Goal: Browse casually: Explore the website without a specific task or goal

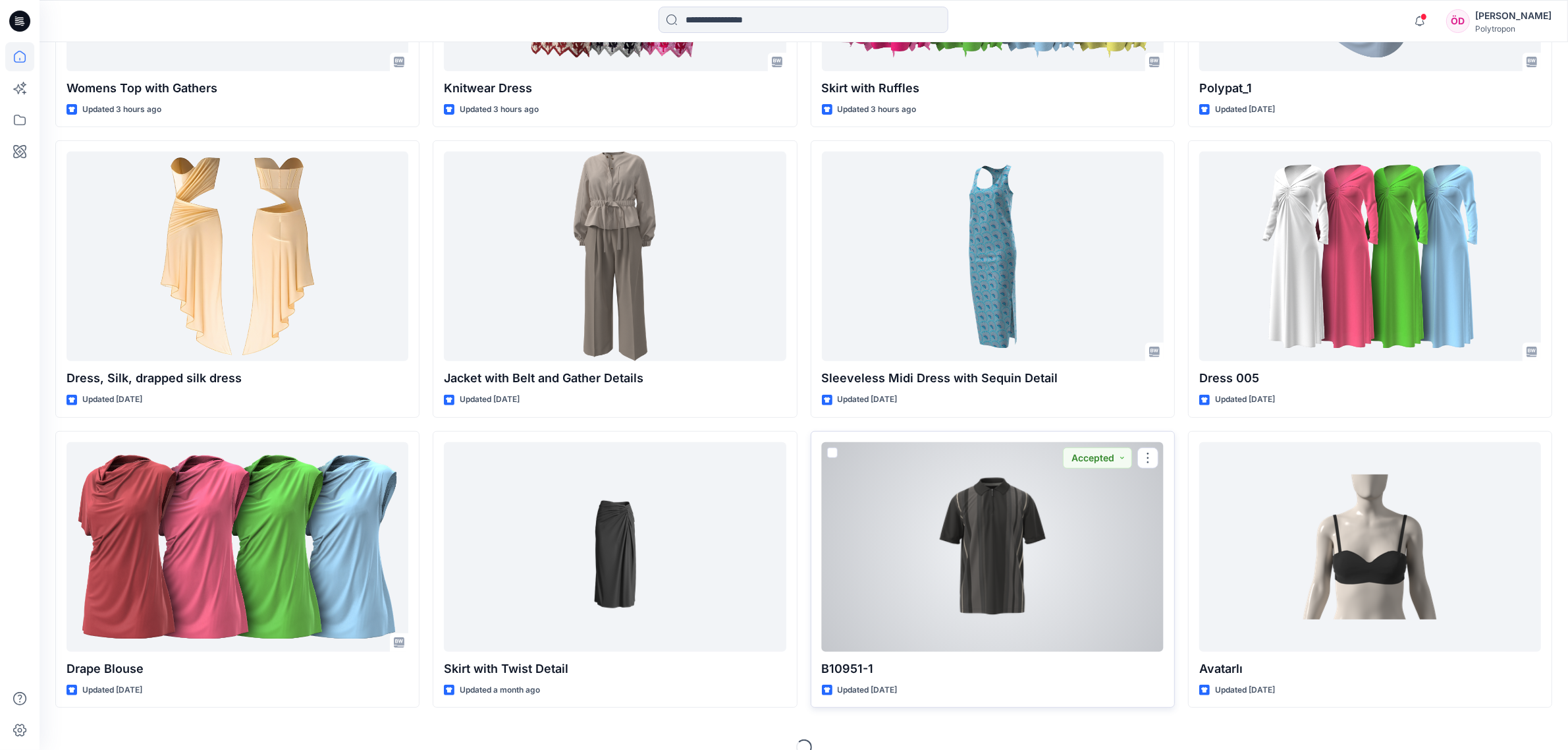
scroll to position [680, 0]
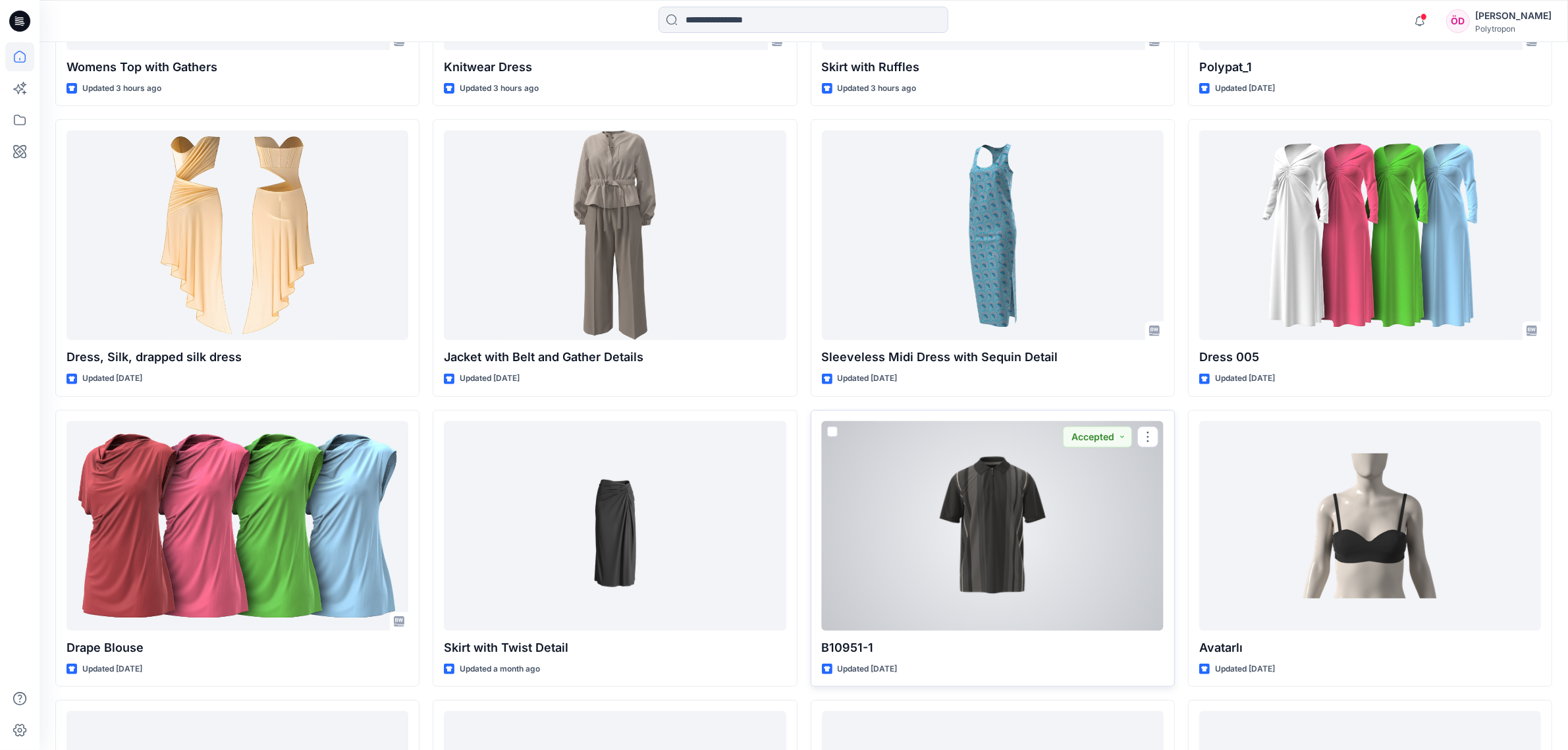
click at [1049, 518] on div at bounding box center [993, 526] width 342 height 210
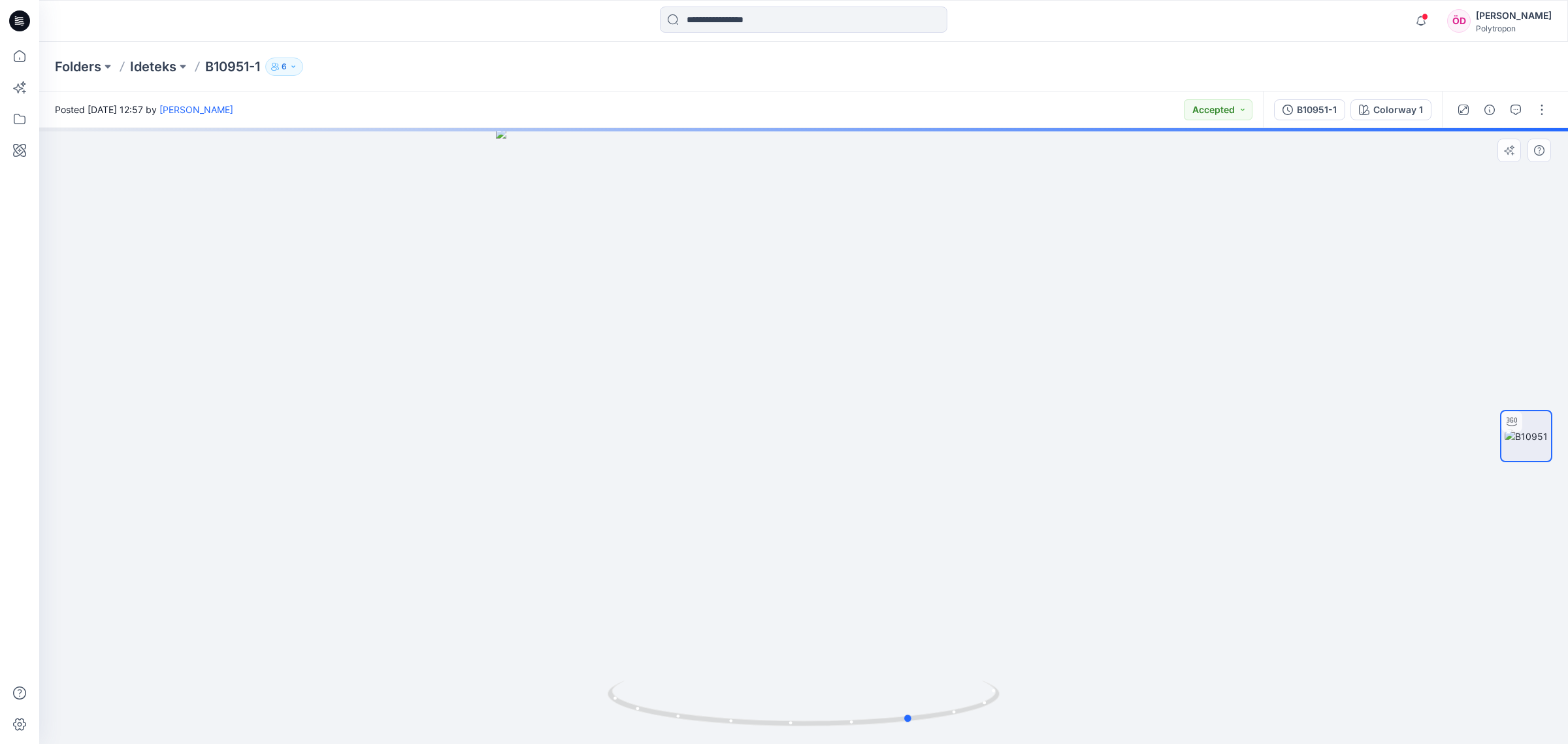
drag, startPoint x: 994, startPoint y: 706, endPoint x: 709, endPoint y: 655, distance: 289.5
click at [709, 655] on div at bounding box center [804, 436] width 1529 height 616
drag, startPoint x: 757, startPoint y: 269, endPoint x: 743, endPoint y: 575, distance: 306.3
click at [743, 575] on img at bounding box center [804, 390] width 1457 height 706
drag, startPoint x: 872, startPoint y: 599, endPoint x: 961, endPoint y: 333, distance: 280.5
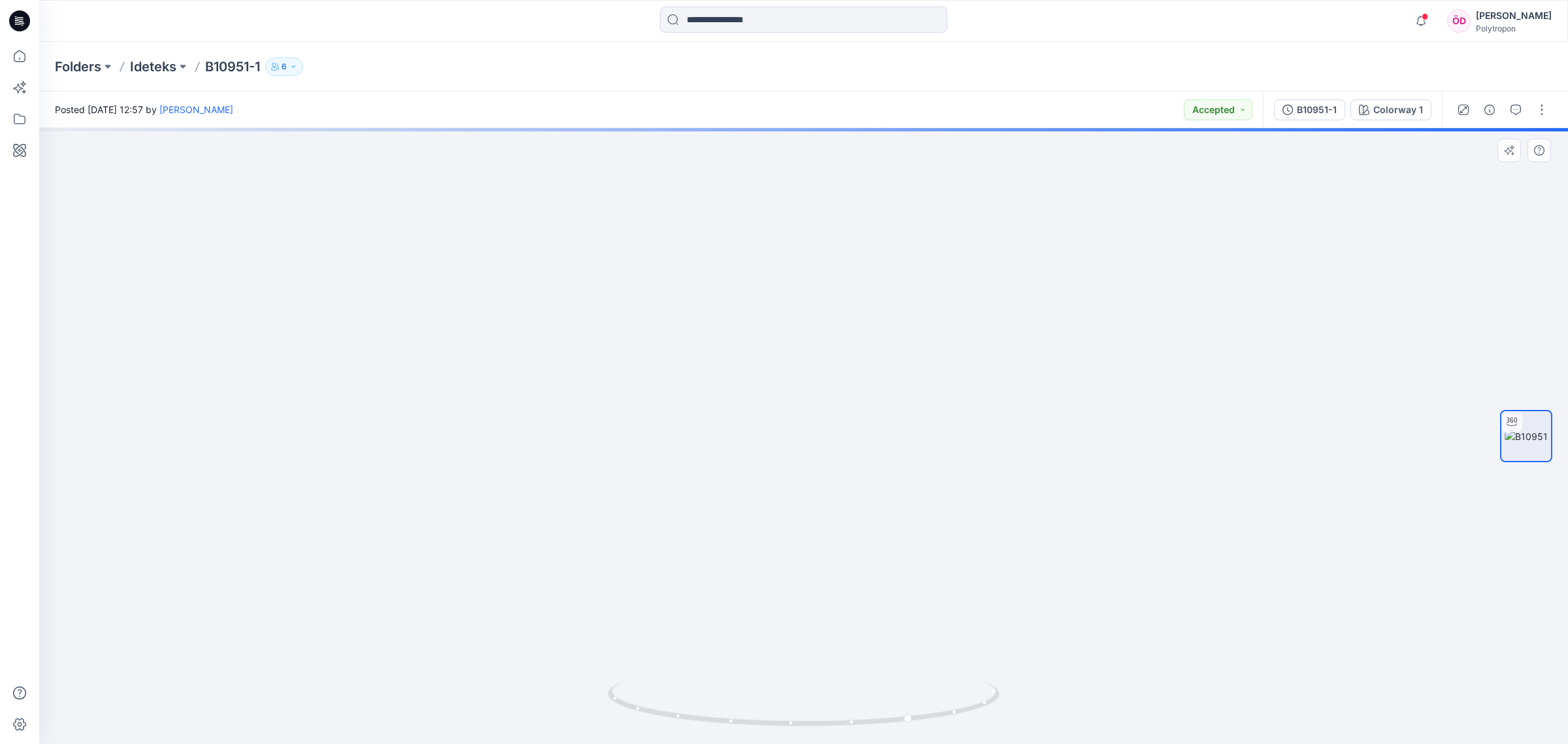
click at [961, 333] on img at bounding box center [904, 209] width 2130 height 1070
drag, startPoint x: 1013, startPoint y: 546, endPoint x: 938, endPoint y: 415, distance: 151.0
click at [944, 412] on img at bounding box center [861, 168] width 2130 height 1152
drag, startPoint x: 897, startPoint y: 392, endPoint x: 813, endPoint y: 665, distance: 285.6
click at [813, 665] on img at bounding box center [713, 301] width 2130 height 887
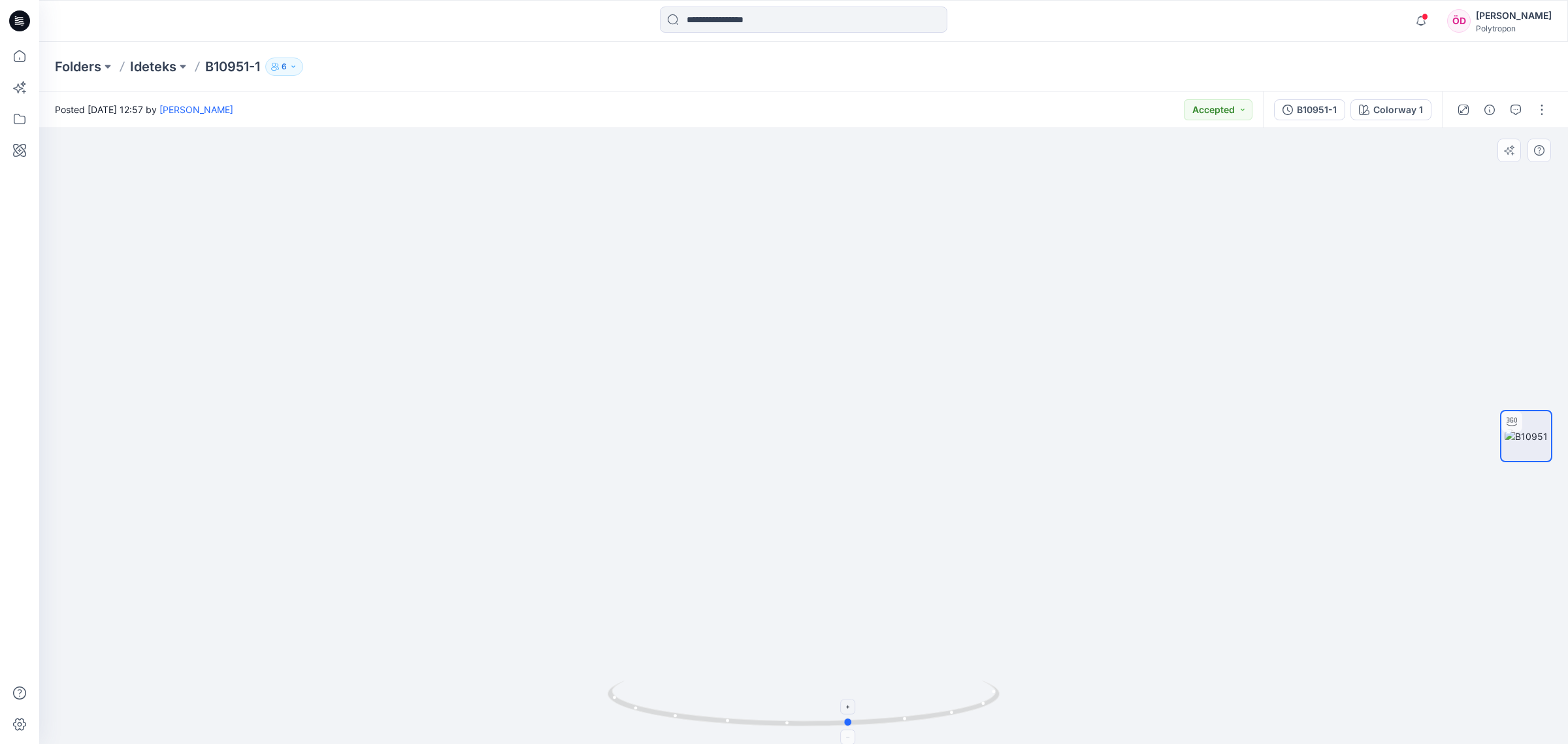
drag, startPoint x: 943, startPoint y: 723, endPoint x: 872, endPoint y: 709, distance: 72.4
click at [881, 720] on icon at bounding box center [806, 704] width 395 height 49
drag, startPoint x: 784, startPoint y: 354, endPoint x: 780, endPoint y: 415, distance: 61.1
click at [780, 415] on img at bounding box center [708, 368] width 2130 height 751
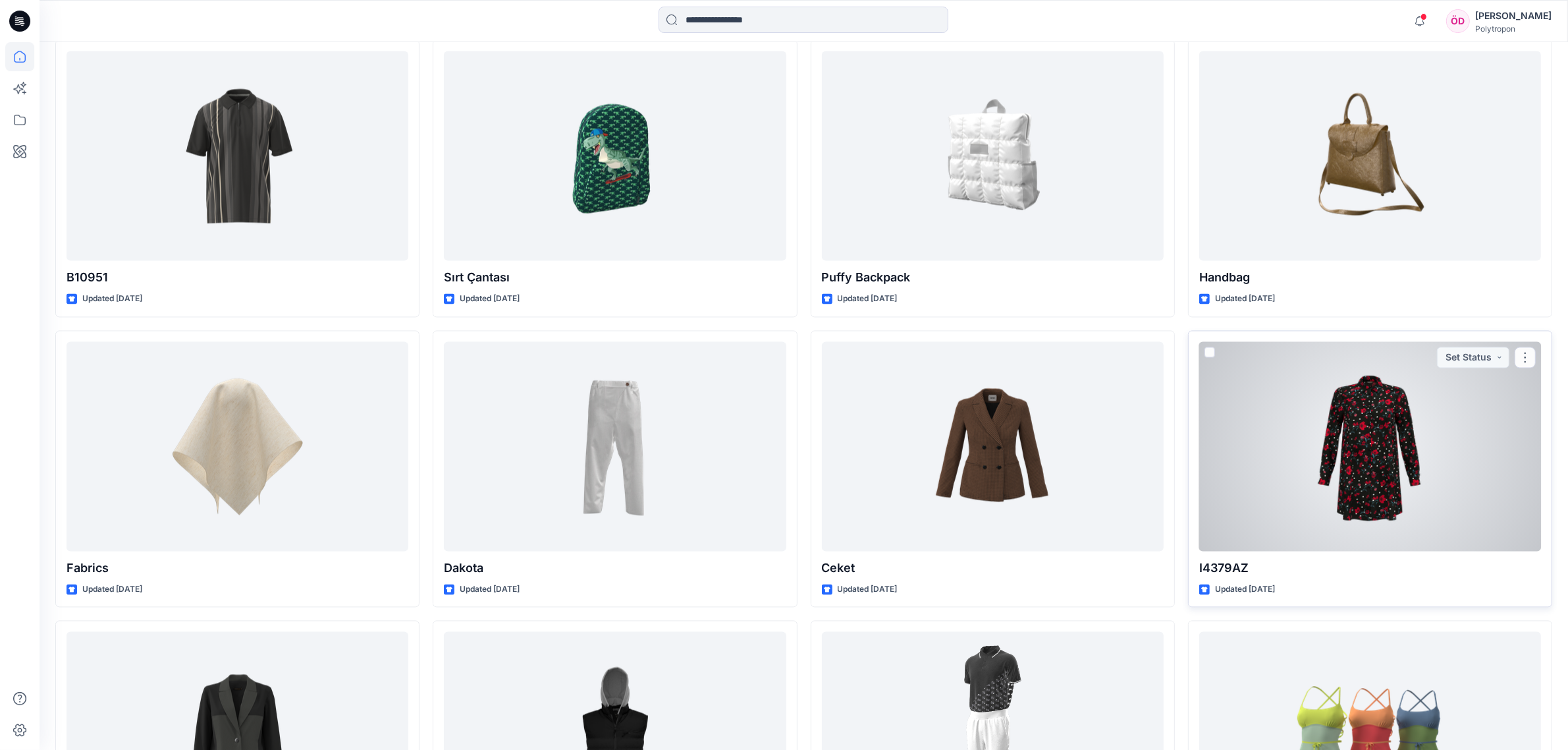
scroll to position [3163, 0]
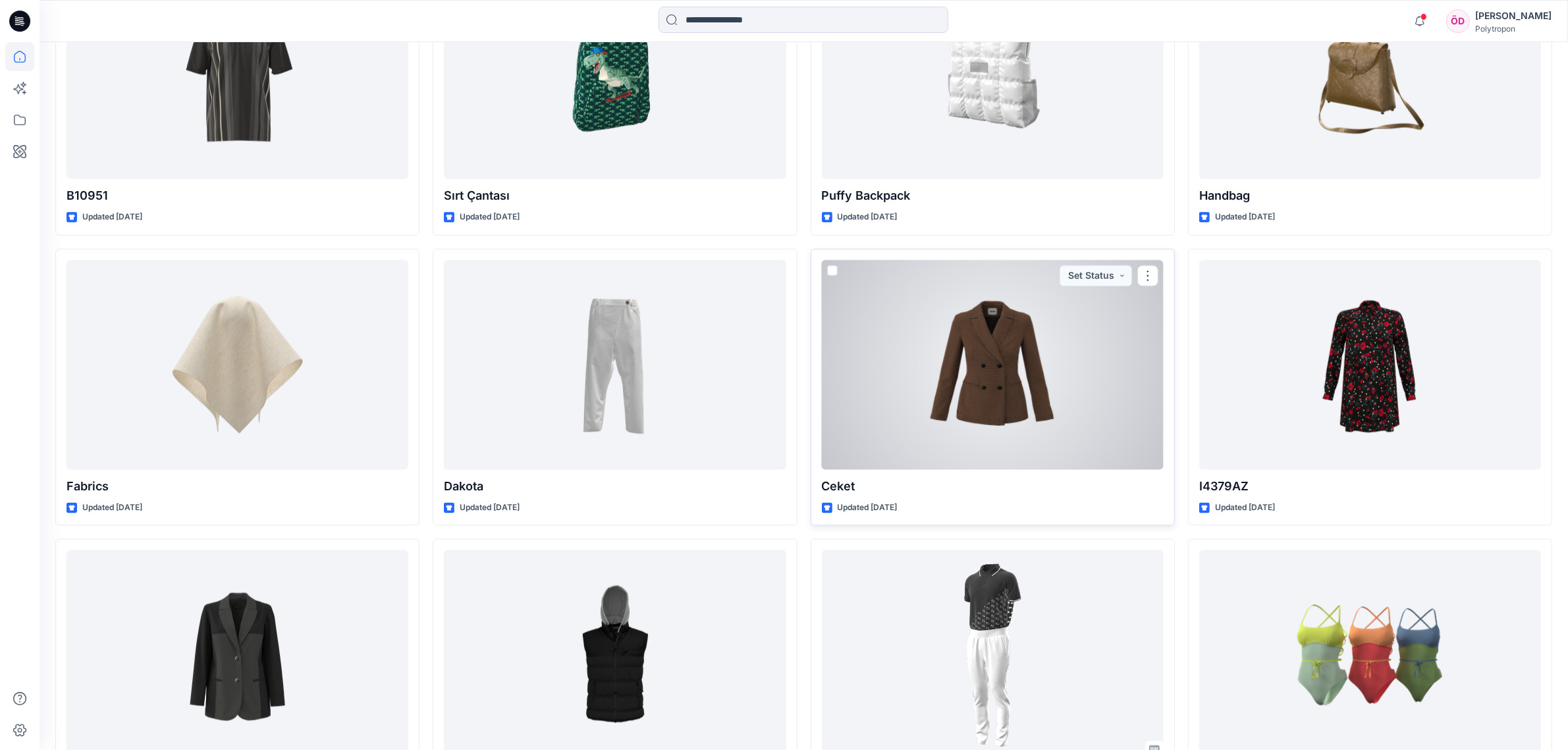
click at [1081, 390] on div at bounding box center [993, 364] width 342 height 210
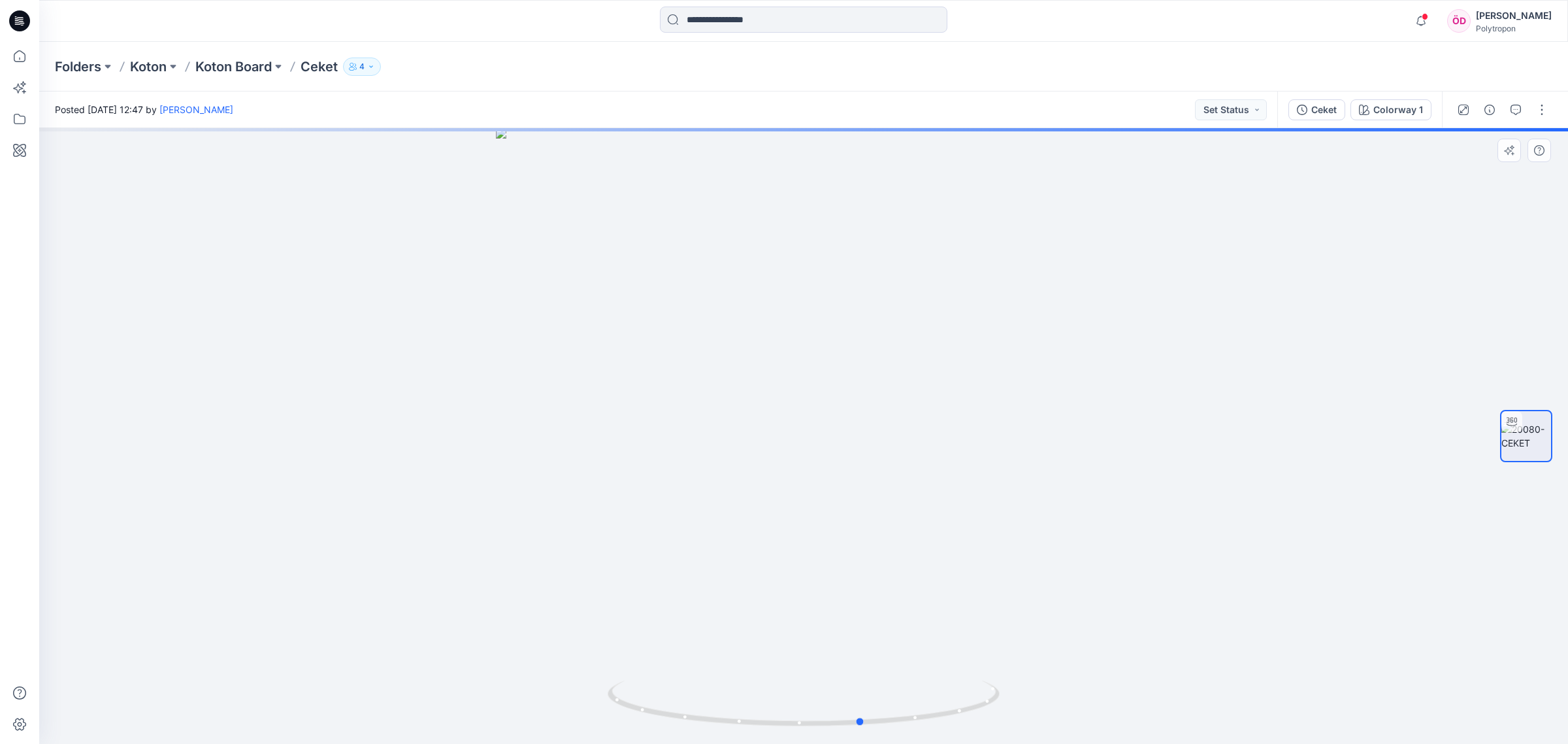
drag, startPoint x: 981, startPoint y: 710, endPoint x: 654, endPoint y: 601, distance: 344.7
click at [651, 599] on div at bounding box center [804, 436] width 1529 height 616
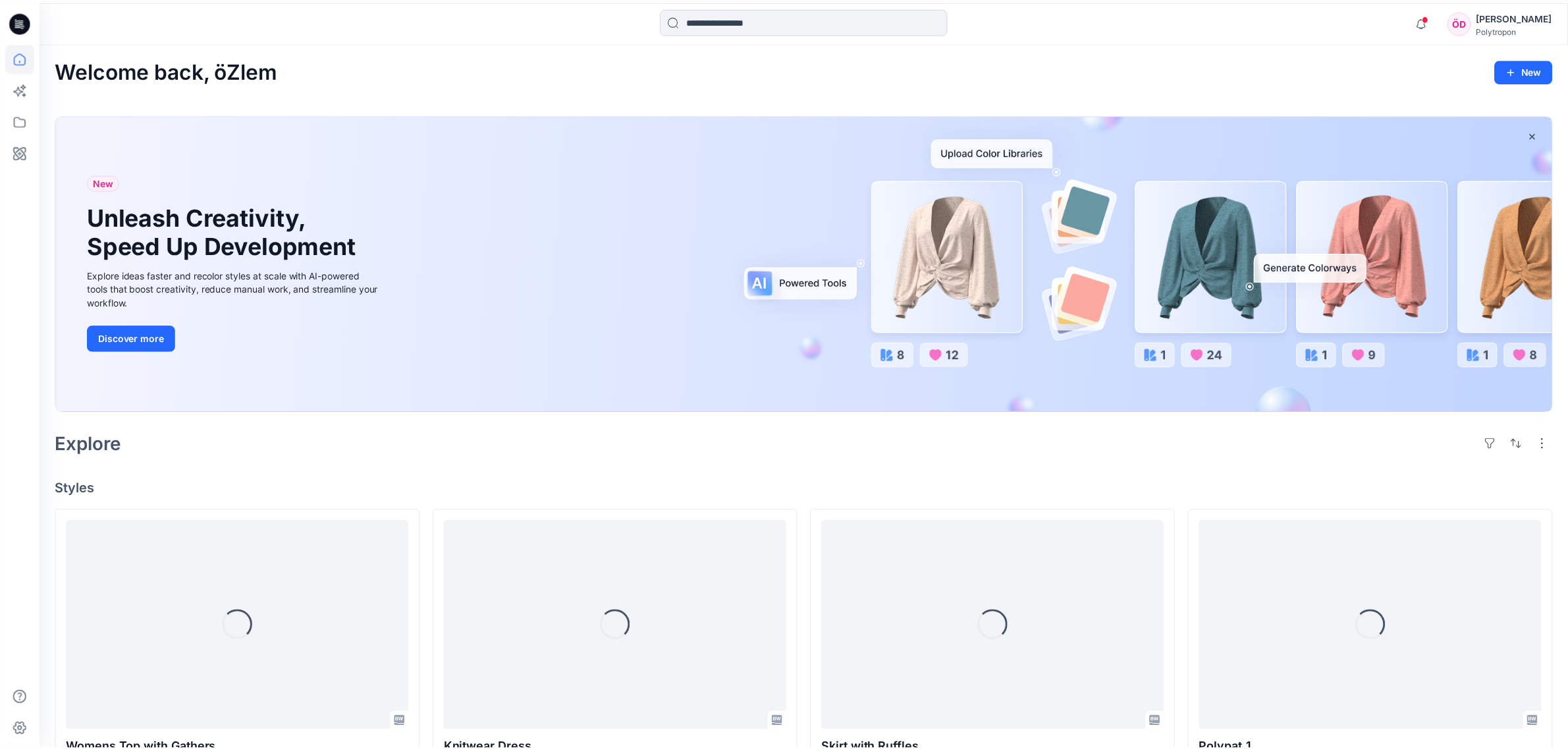
scroll to position [3163, 0]
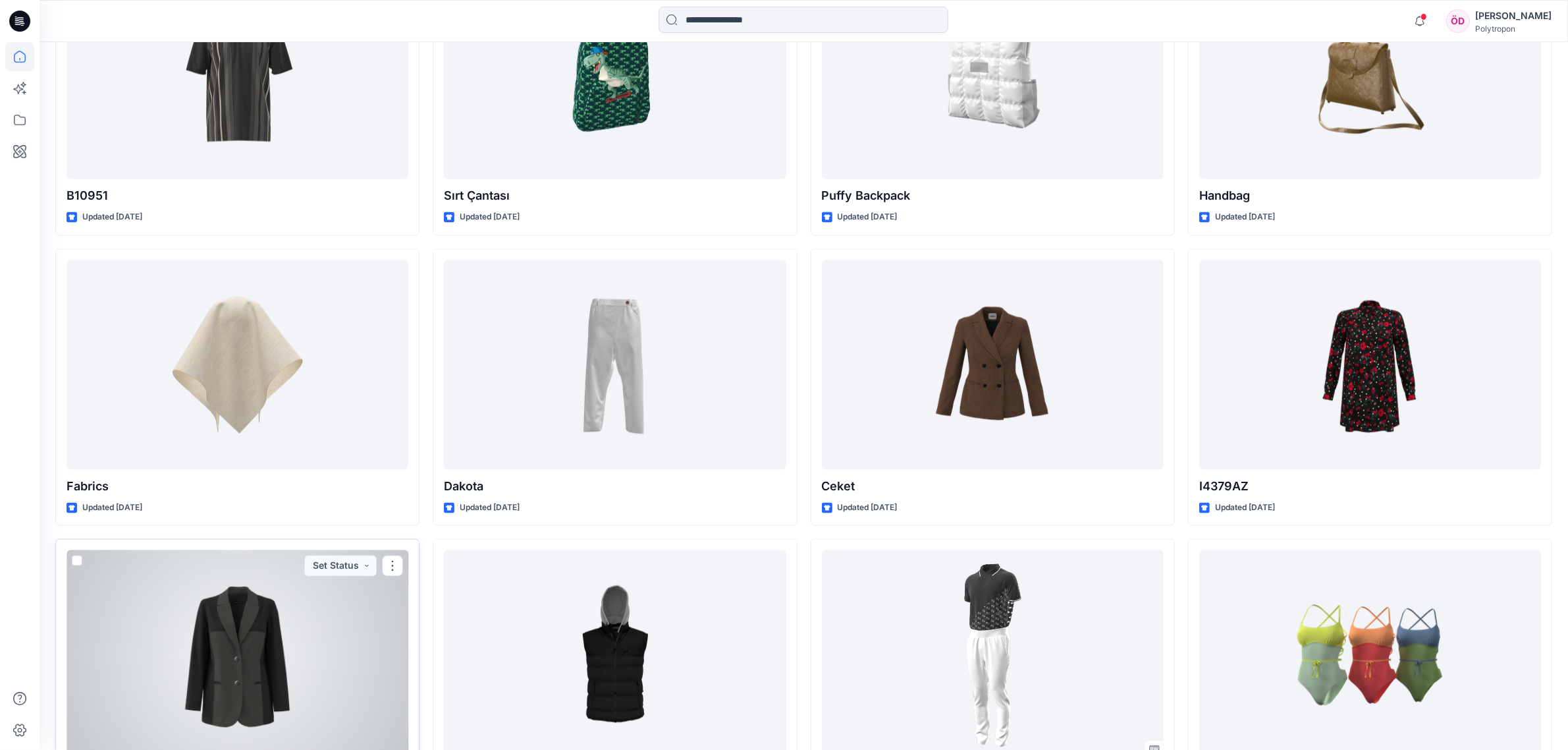
click at [282, 669] on div at bounding box center [237, 654] width 342 height 210
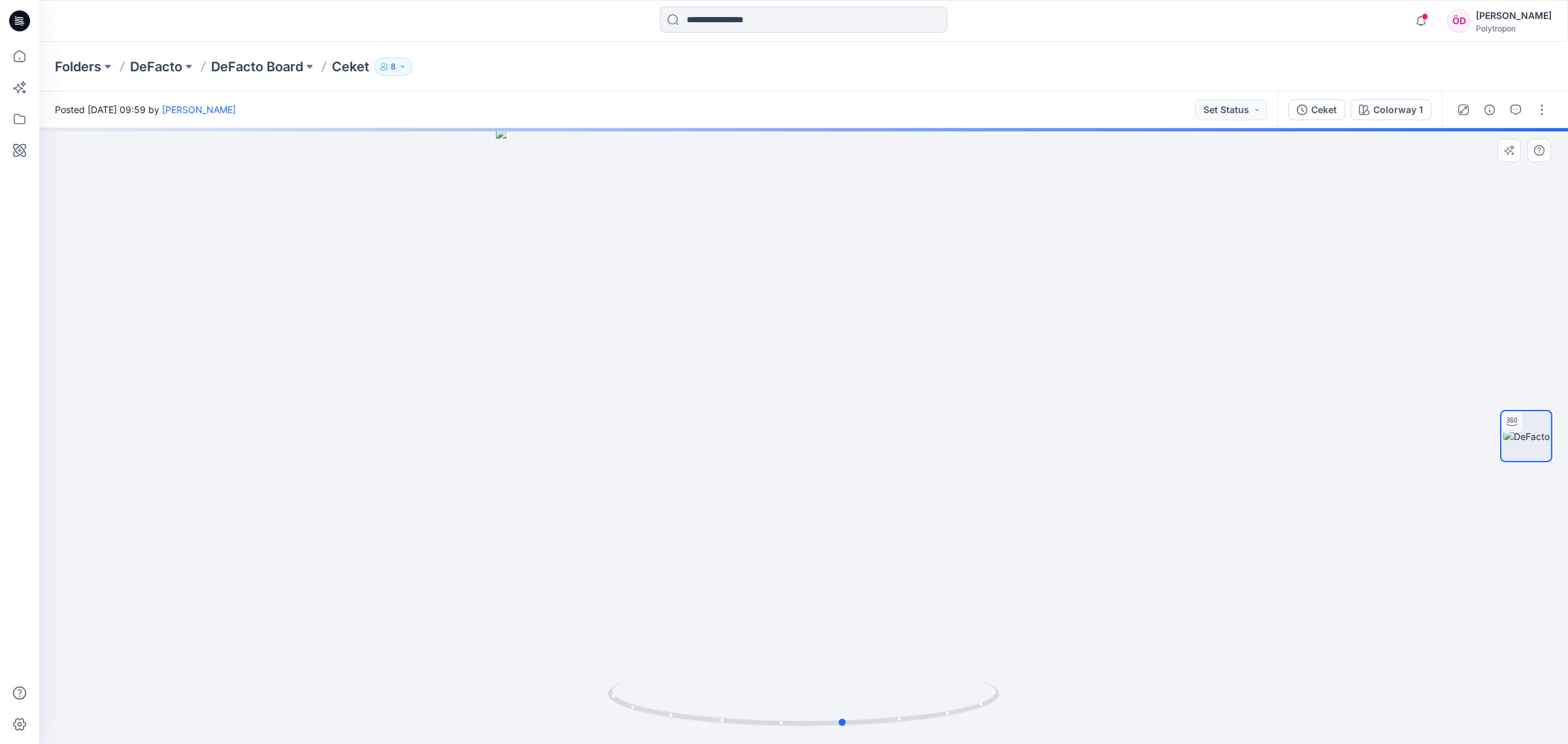
drag, startPoint x: 994, startPoint y: 704, endPoint x: 1036, endPoint y: 707, distance: 42.1
click at [1034, 710] on div at bounding box center [804, 436] width 1529 height 616
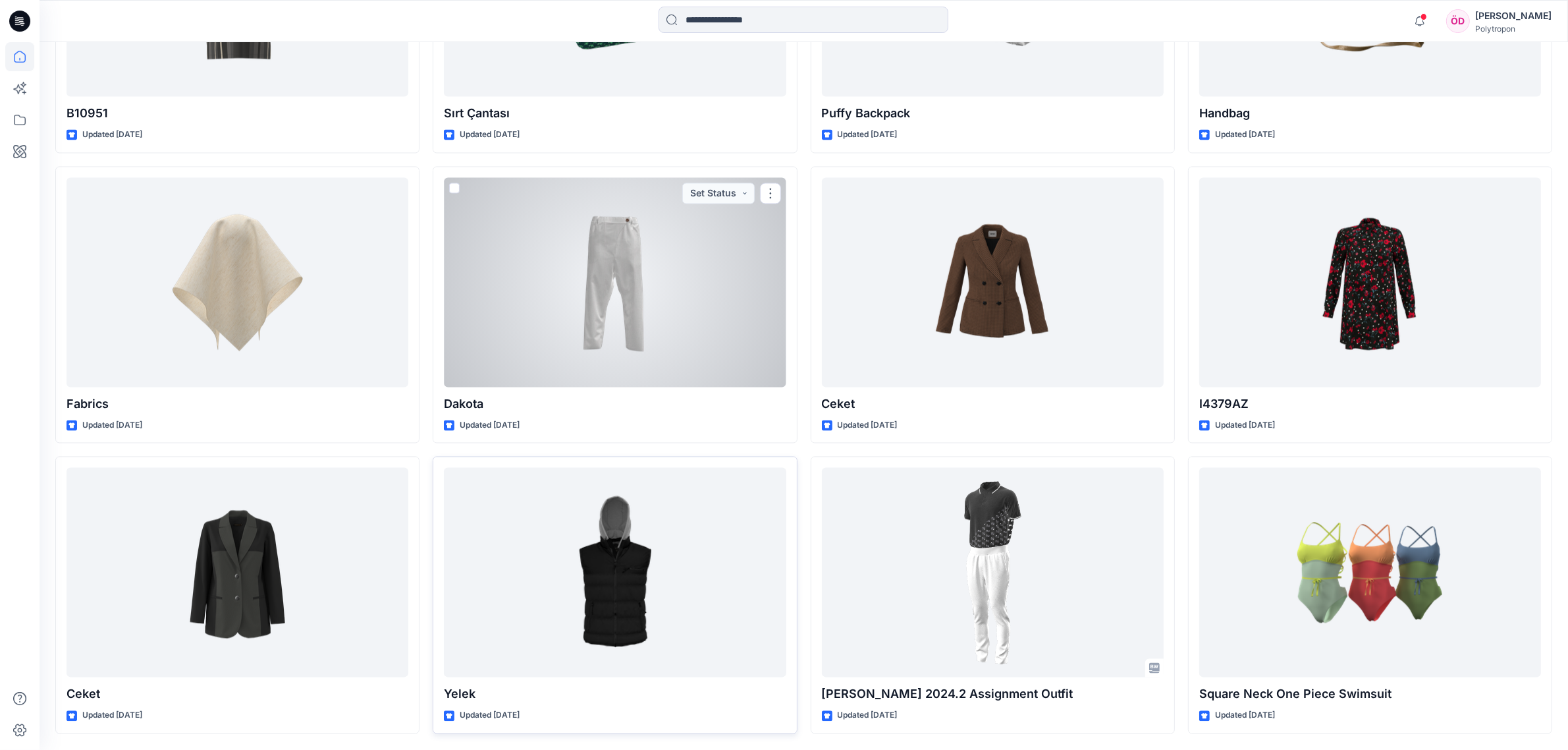
scroll to position [3293, 0]
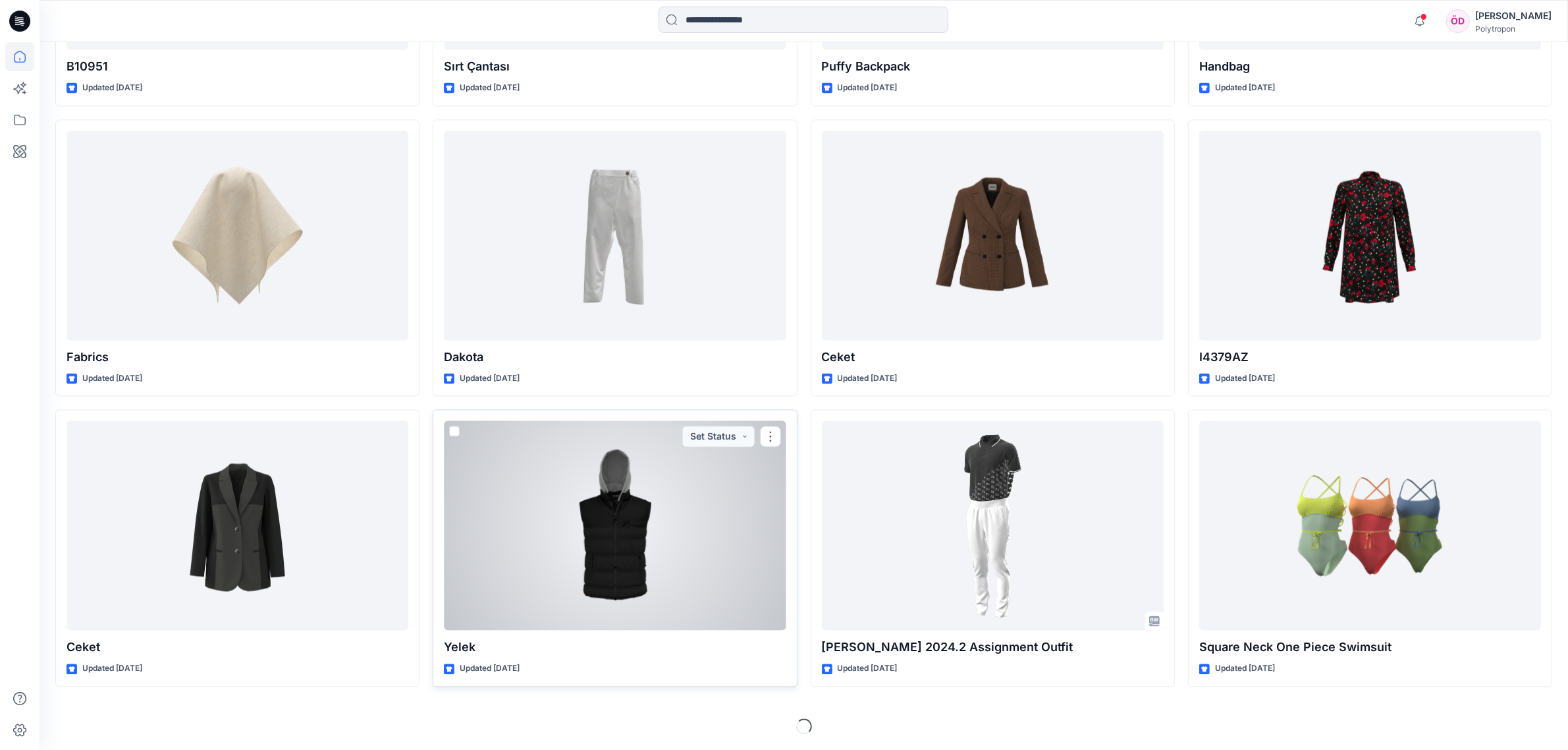
click at [616, 569] on div at bounding box center [615, 526] width 342 height 210
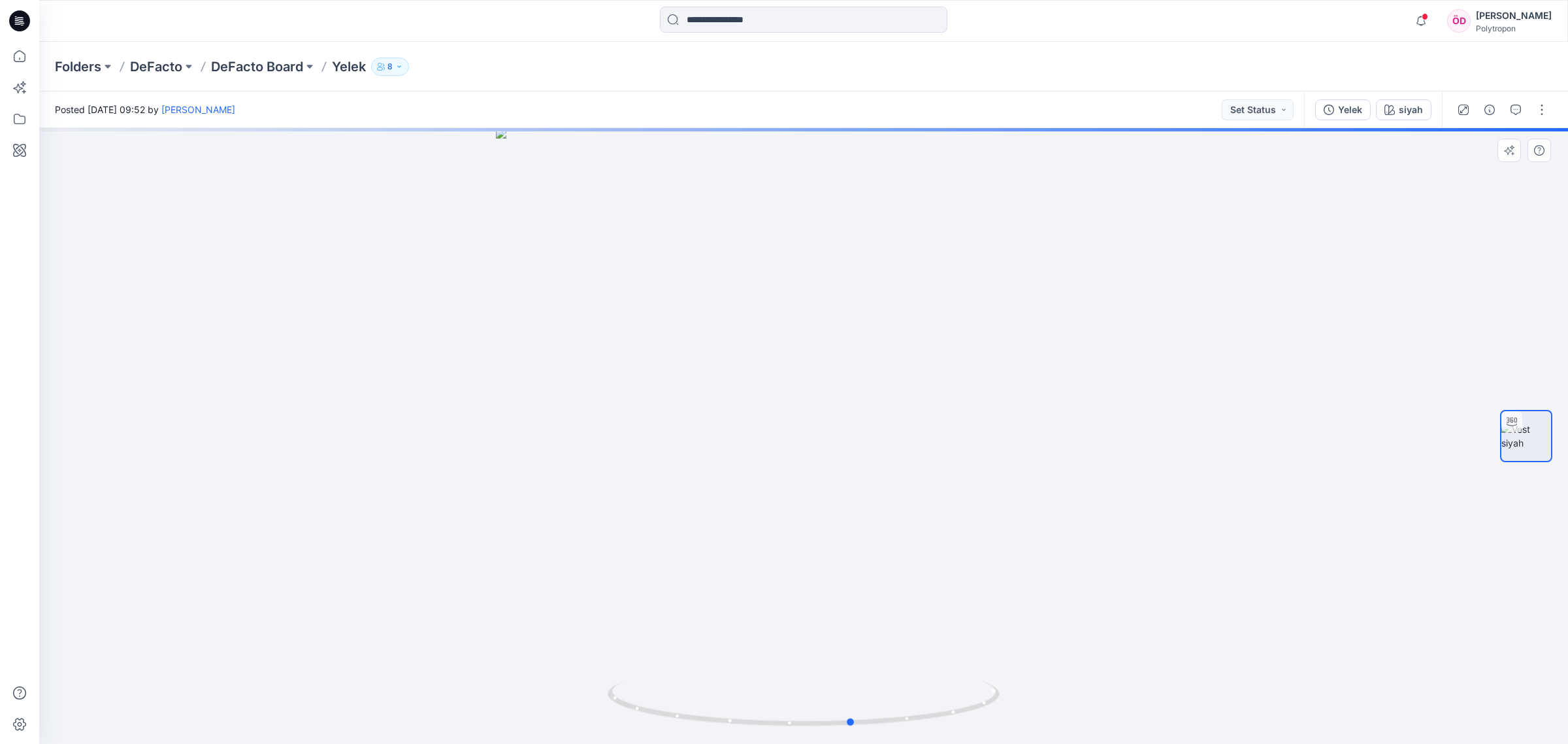
drag, startPoint x: 975, startPoint y: 704, endPoint x: 554, endPoint y: 434, distance: 500.1
click at [620, 533] on div at bounding box center [804, 436] width 1529 height 616
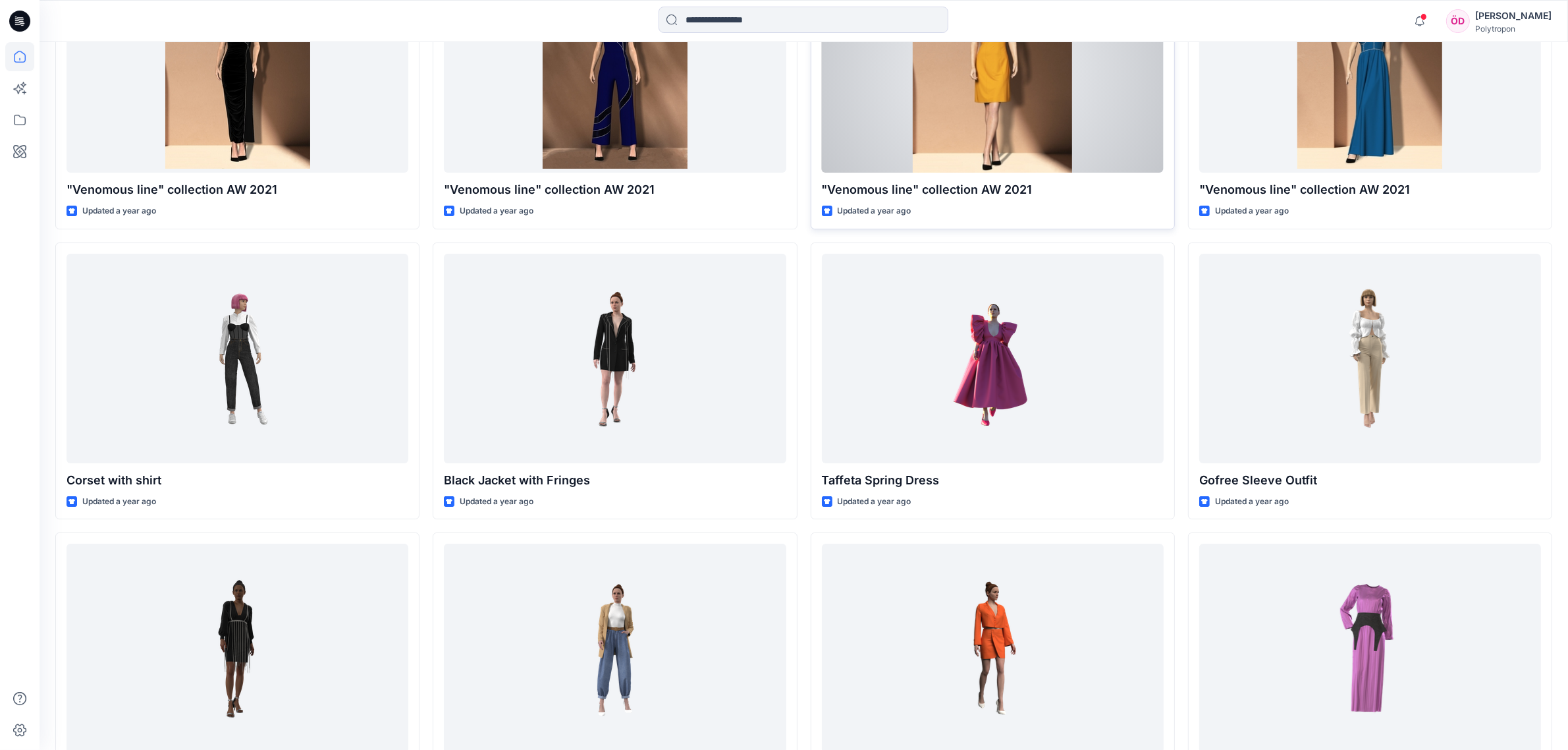
scroll to position [6153, 0]
